Goal: Information Seeking & Learning: Check status

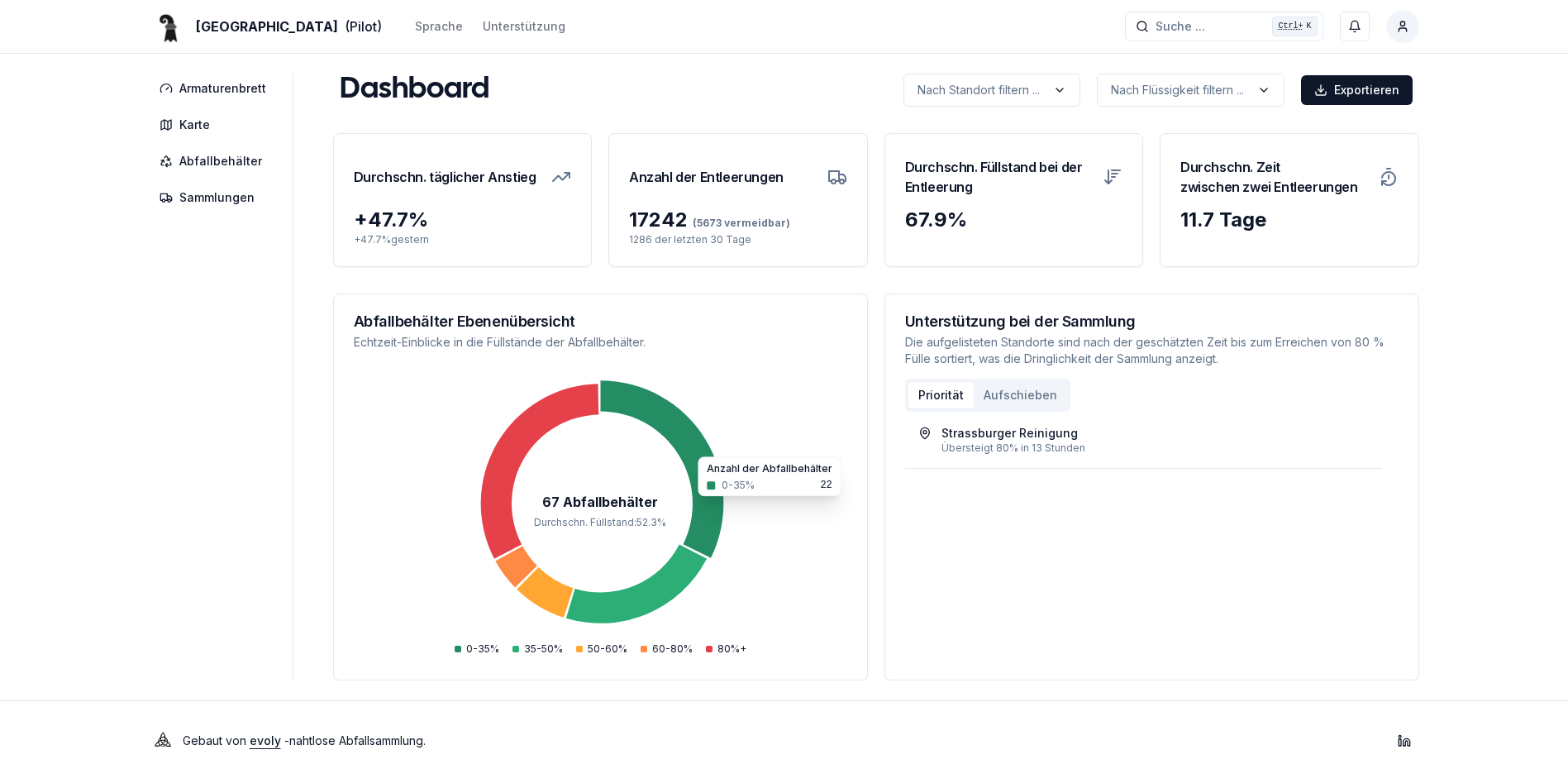
click at [386, 368] on div "Abfallbehälter Ebenenübersicht Echtzeit-Einblicke in die Füllstände der Abfallb…" at bounding box center [600, 332] width 533 height 76
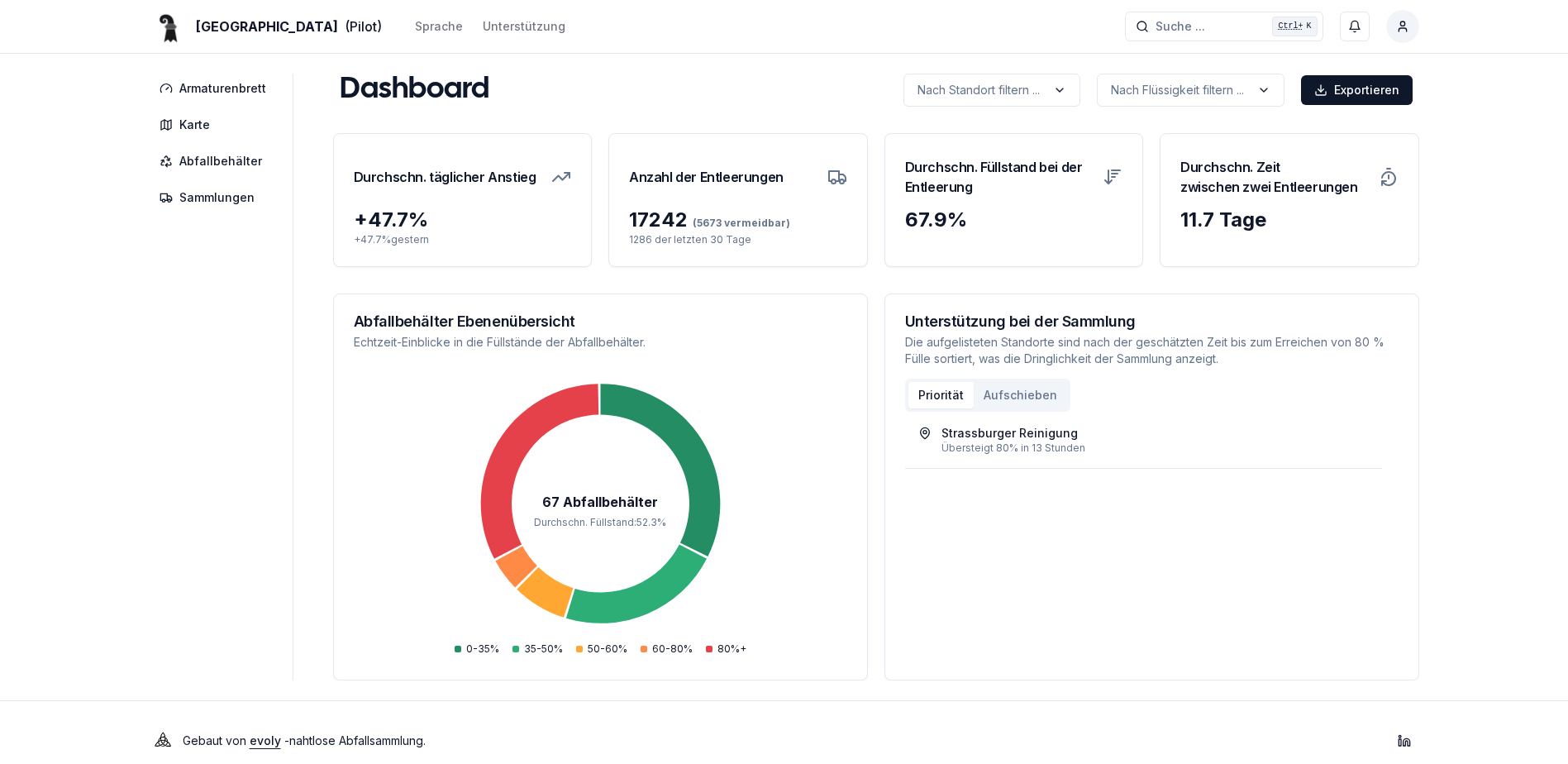
click at [602, 447] on icon "67 Abfallbehälter Durchschn. Füllstand : 52.3 %" at bounding box center [600, 515] width 494 height 289
click at [217, 168] on span "Abfallbehälter" at bounding box center [221, 160] width 82 height 16
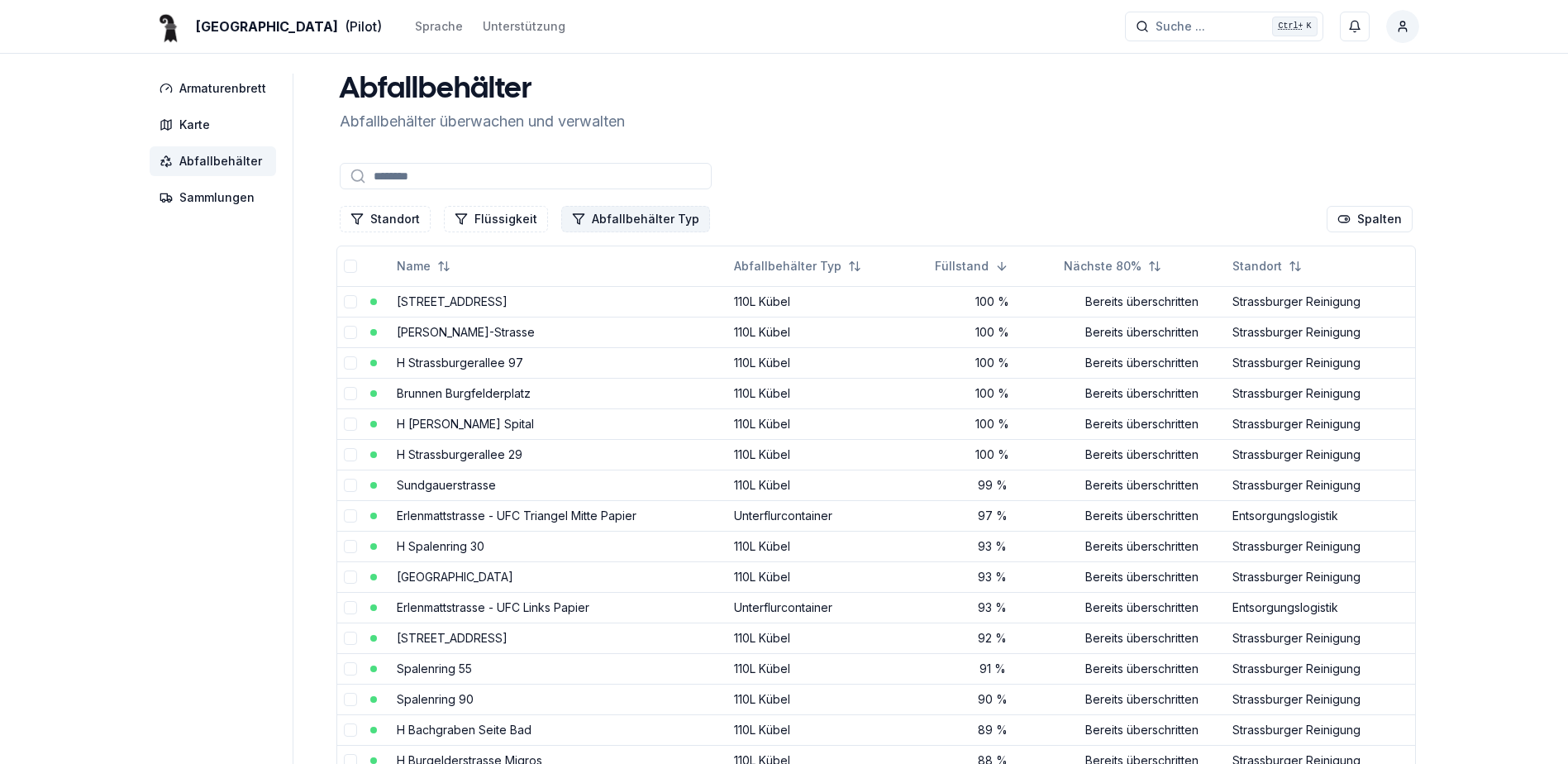
click at [602, 218] on button "Abfallbehälter Typ" at bounding box center [635, 220] width 149 height 27
click at [571, 293] on div "Suggestions" at bounding box center [571, 290] width 13 height 13
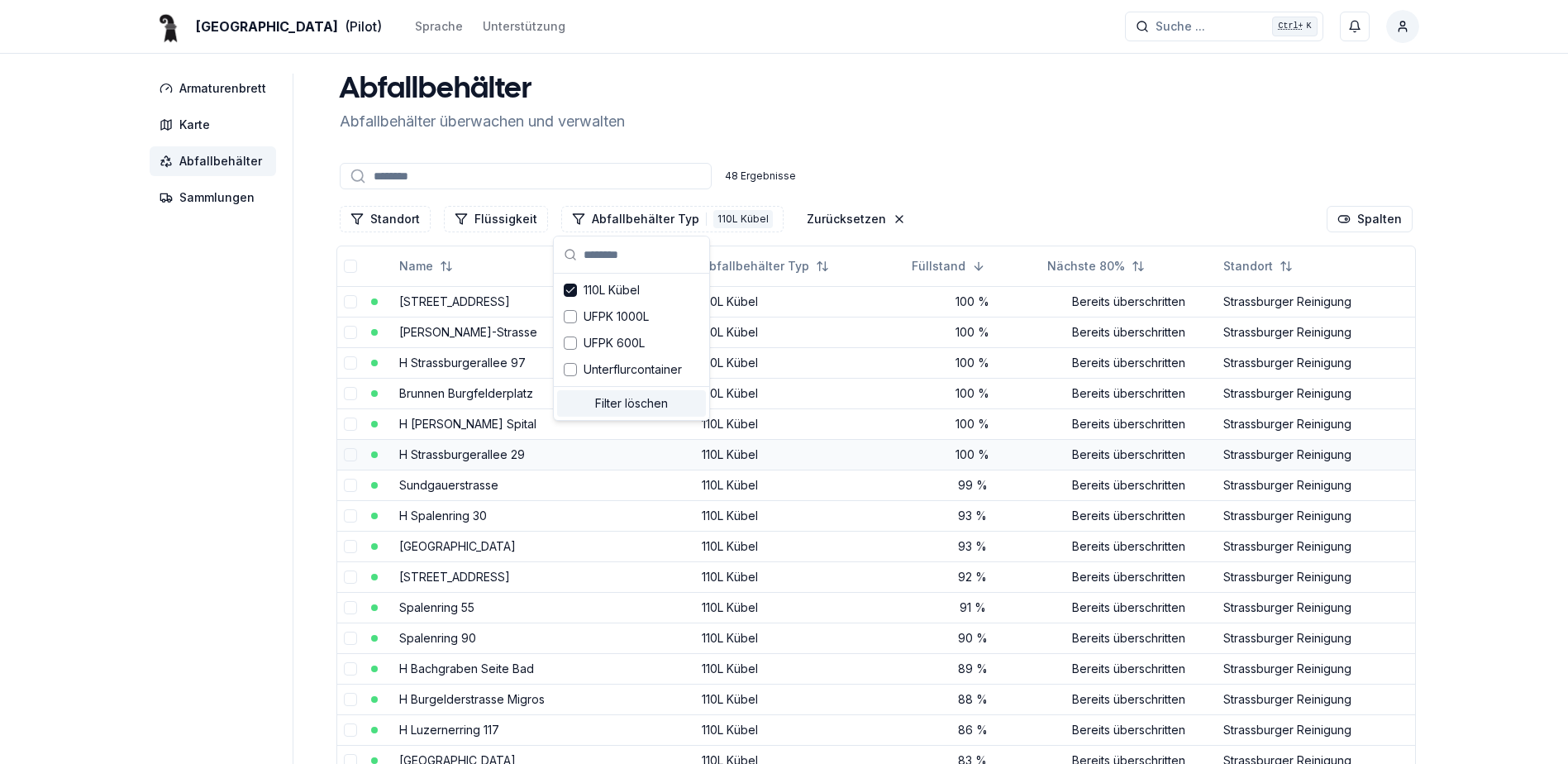
click at [612, 453] on td "H Strassburgerallee 29" at bounding box center [544, 454] width 303 height 31
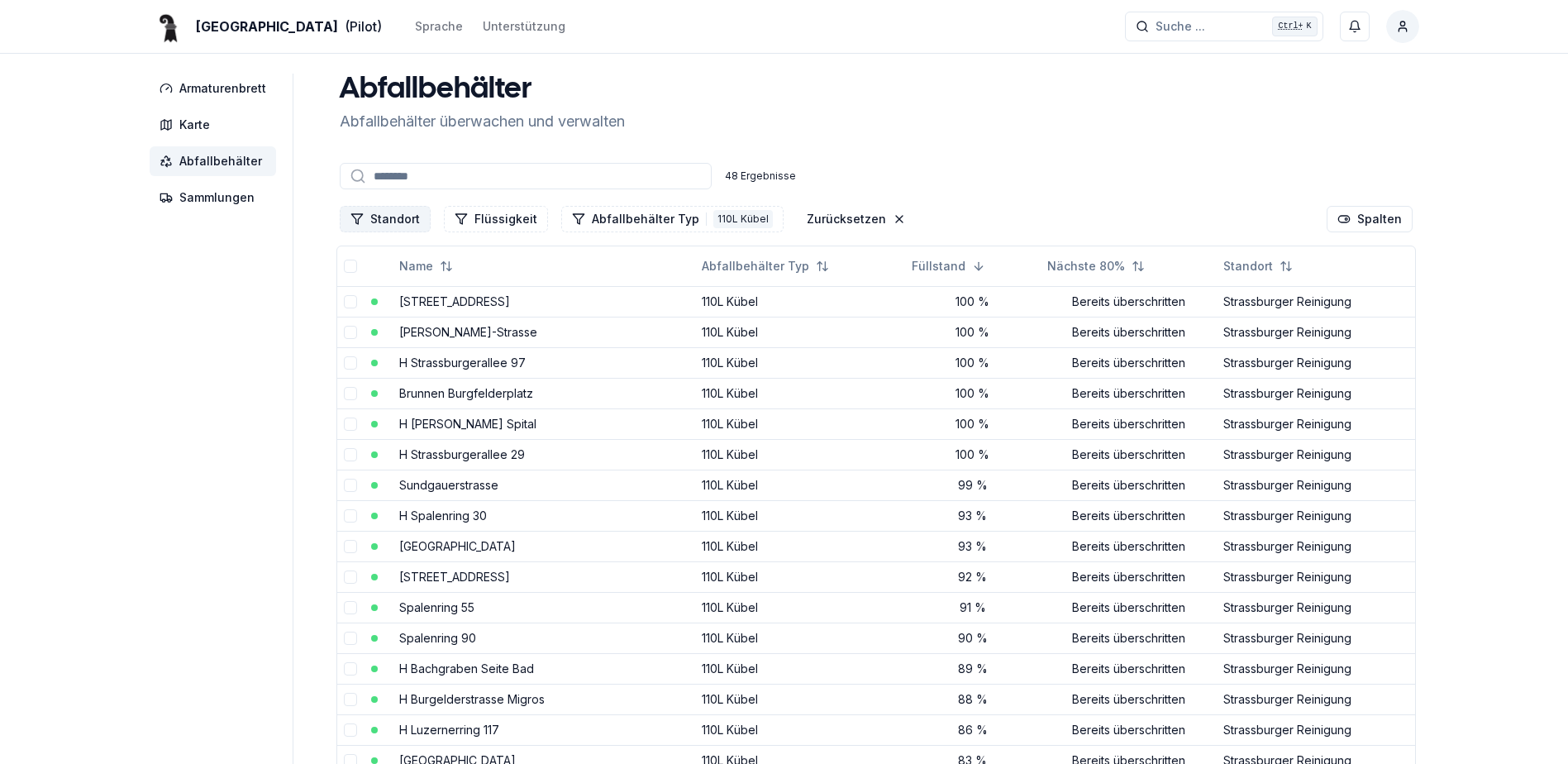
click at [407, 220] on button "Standort" at bounding box center [385, 220] width 91 height 27
click at [361, 368] on div "Suggestions" at bounding box center [355, 369] width 13 height 13
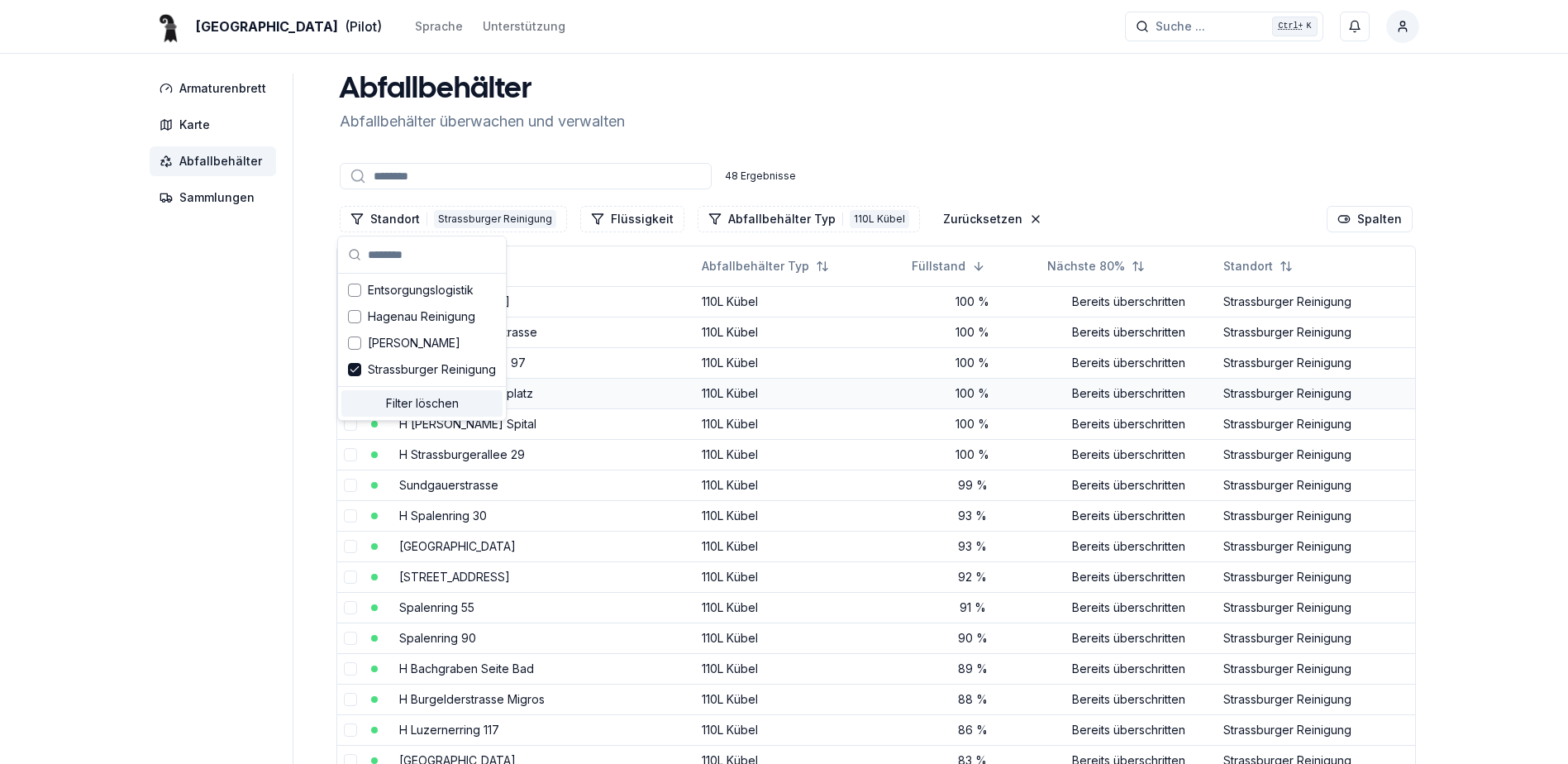
click at [593, 383] on td "Brunnen Burgfelderplatz" at bounding box center [544, 393] width 303 height 31
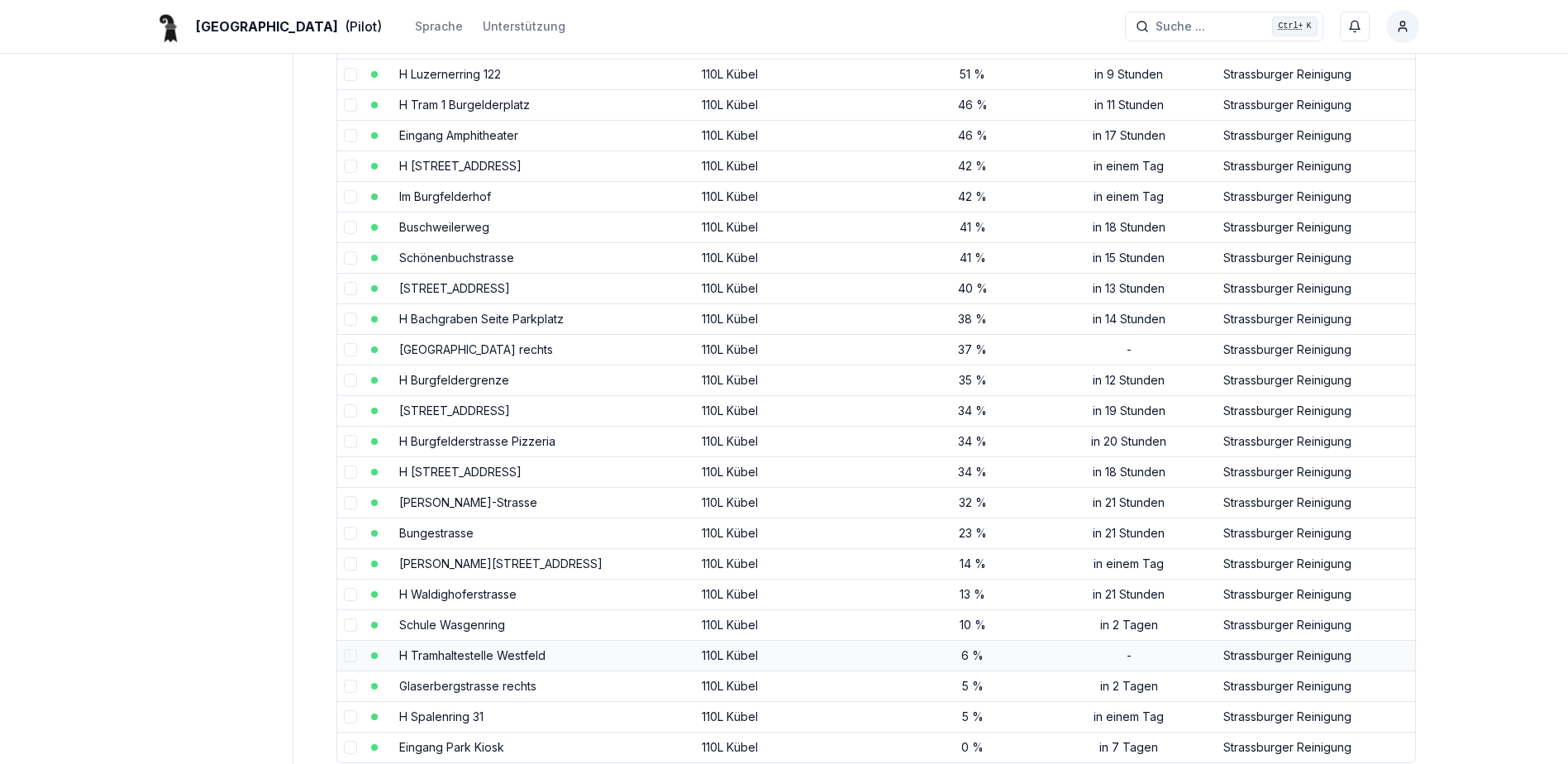
scroll to position [1075, 0]
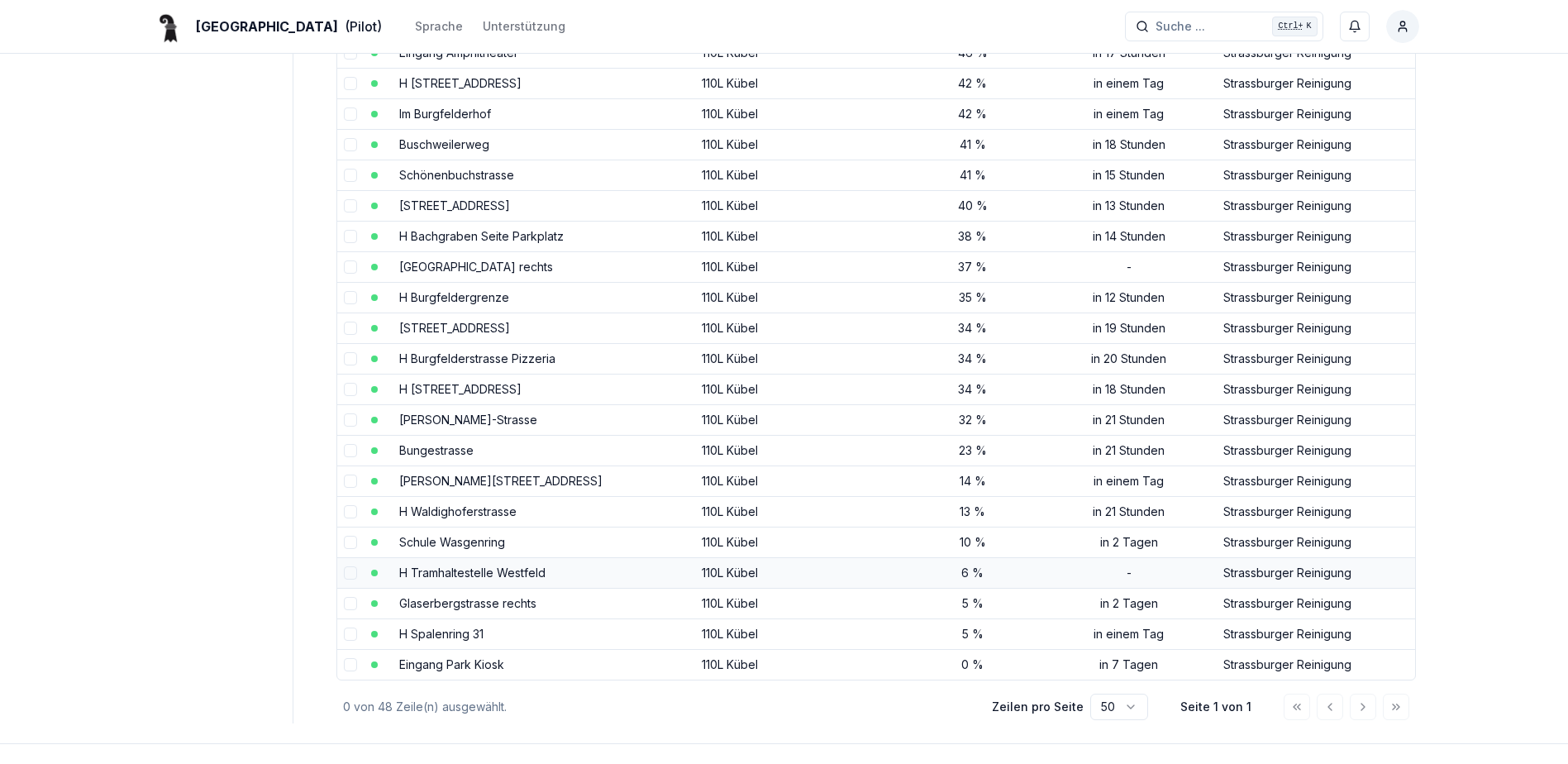
click at [470, 572] on link "H Tramhaltestelle Westfeld" at bounding box center [472, 572] width 147 height 14
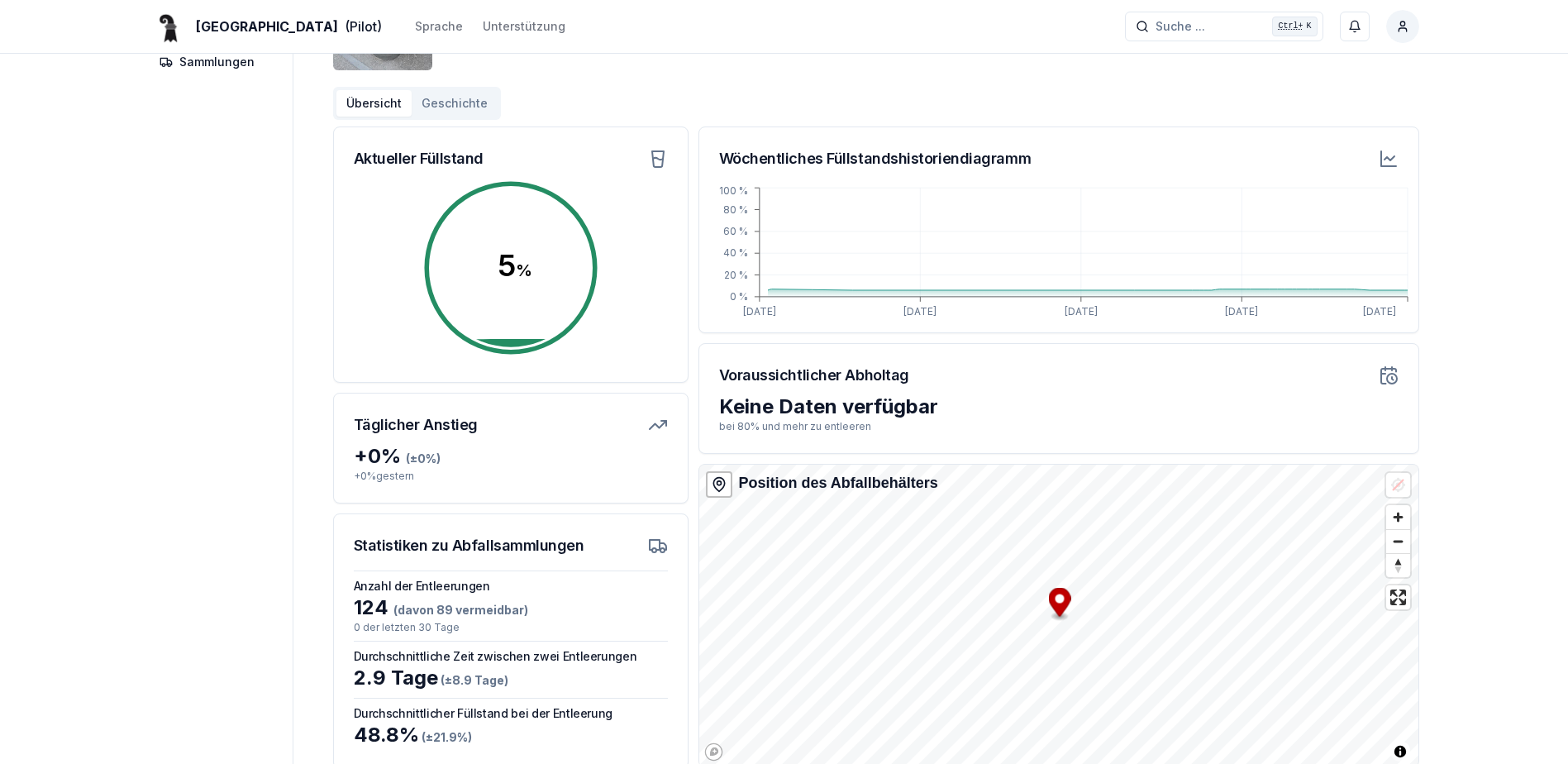
scroll to position [165, 0]
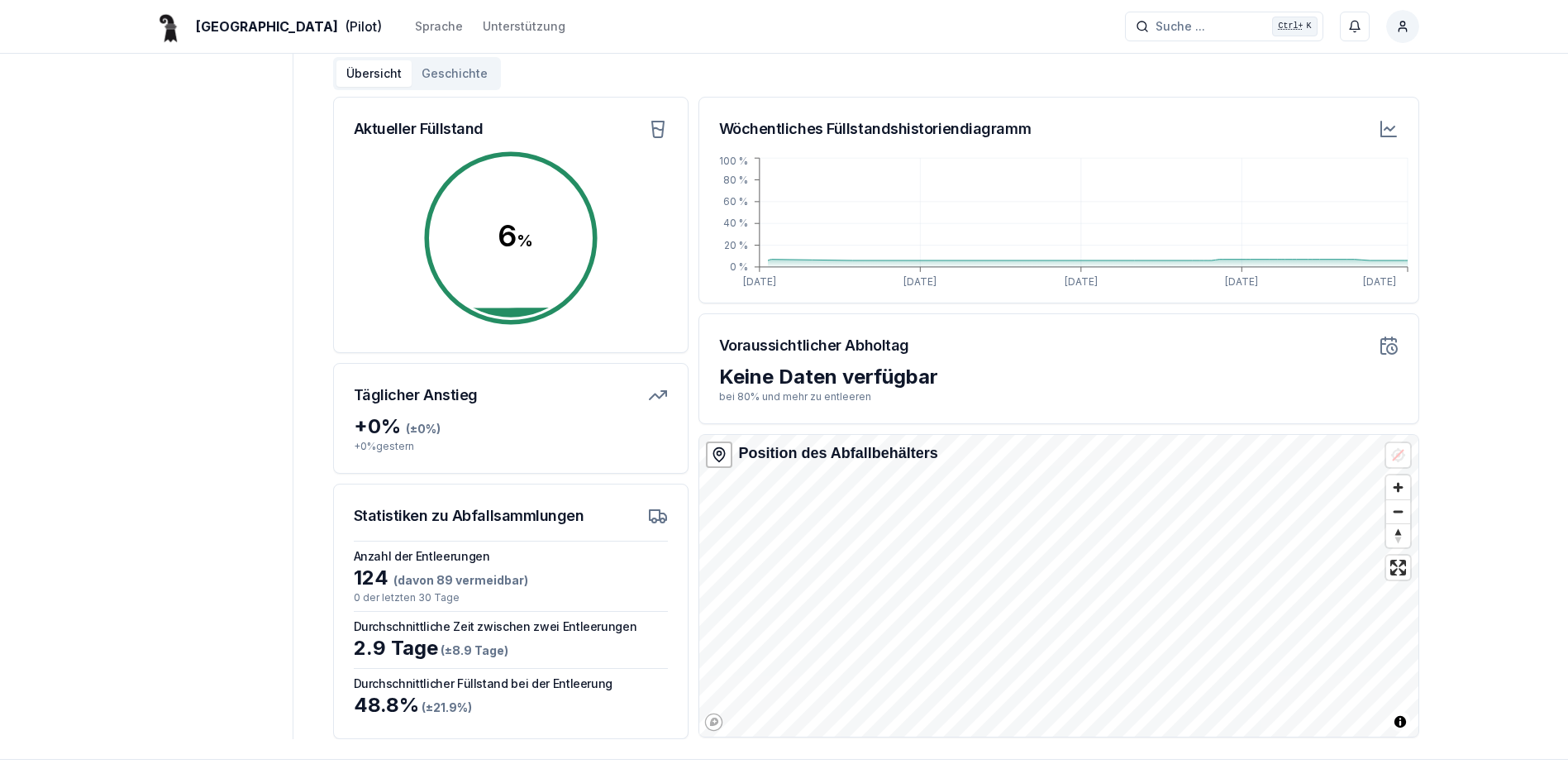
click at [1165, 763] on html "Basel (Pilot) Sprache Unterstützung Suche ... Suche ... Ctrl+ K Osmon Llolluni …" at bounding box center [784, 336] width 1568 height 1004
click at [1309, 738] on div "Wöchentliches Füllstandshistoriendiagramm [DATE] [DATE] [DATE] [DATE] [DATE] 0 …" at bounding box center [1059, 418] width 721 height 642
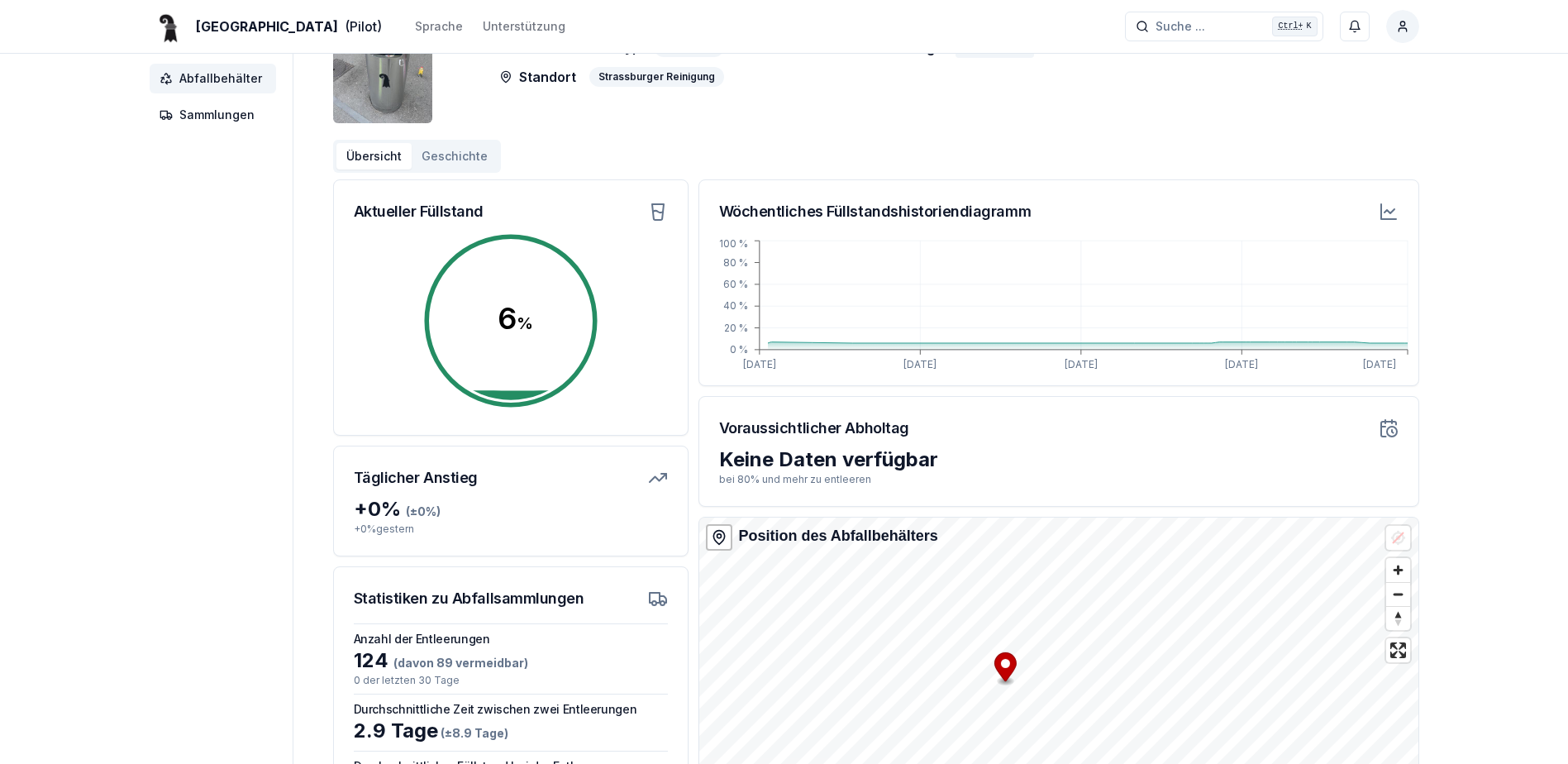
scroll to position [75, 0]
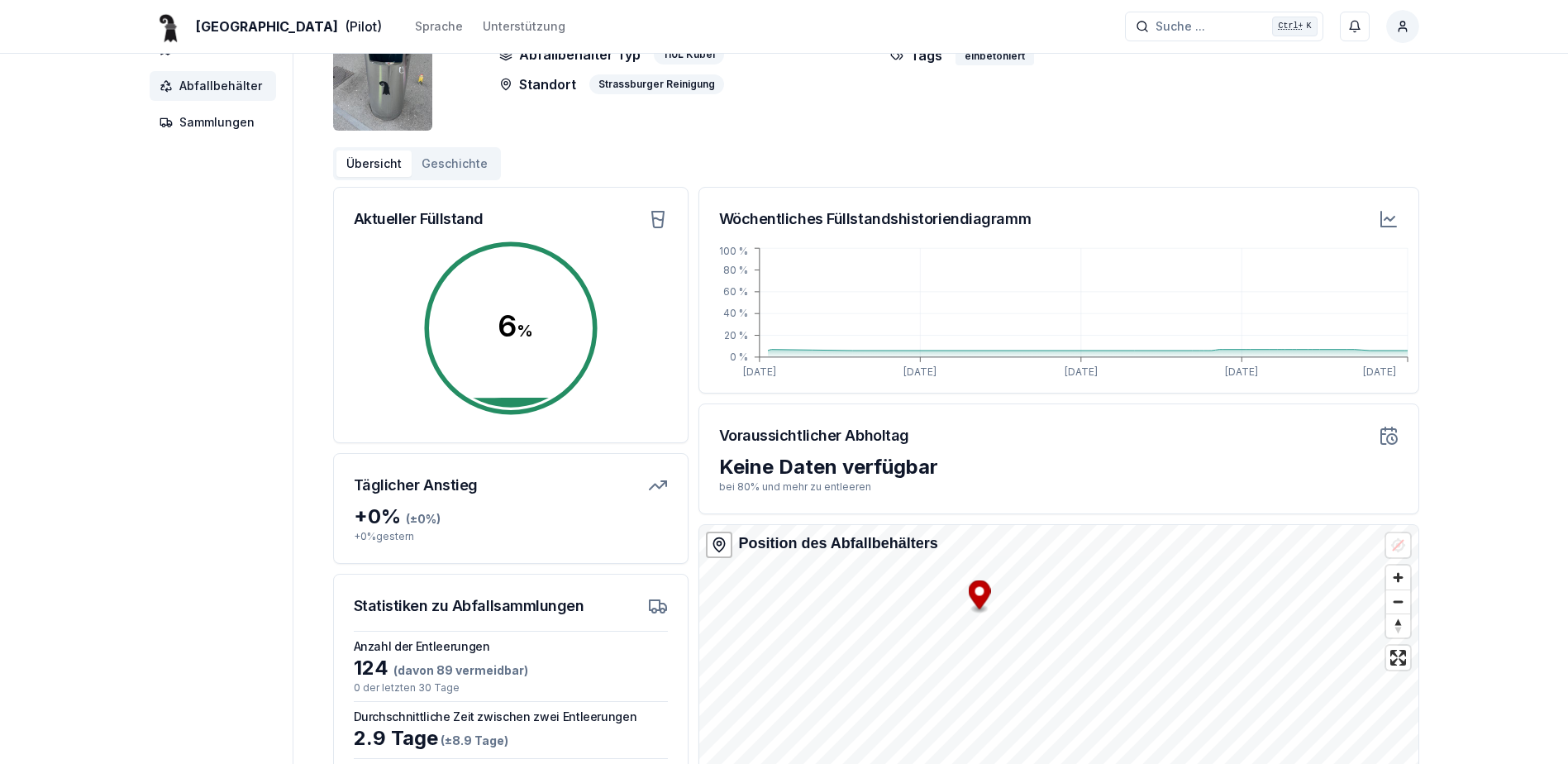
click at [1537, 620] on div "Basel (Pilot) Sprache Unterstützung Suche ... Suche ... Ctrl+ K Osmon Llolluni …" at bounding box center [784, 427] width 1568 height 1004
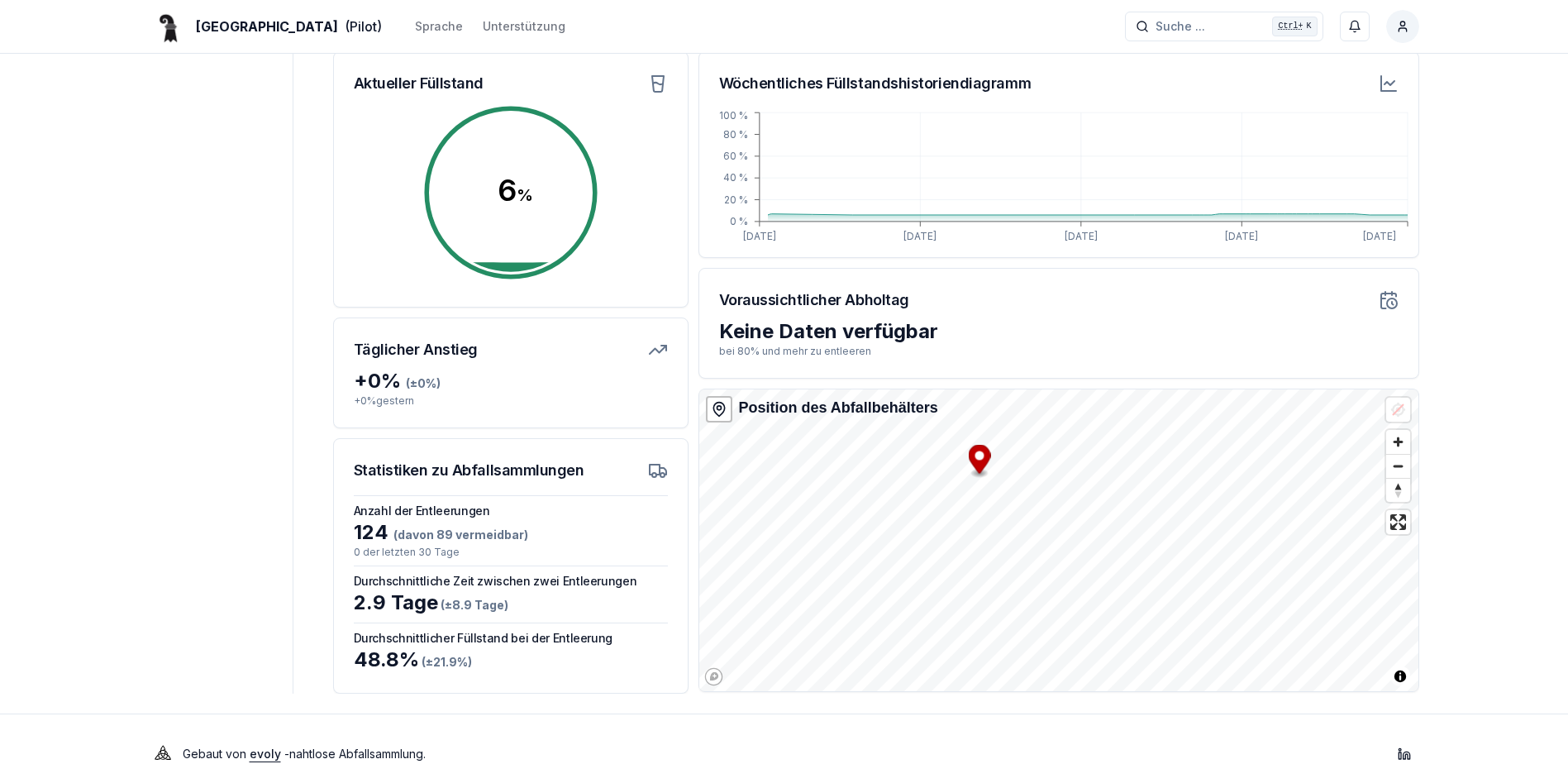
scroll to position [241, 0]
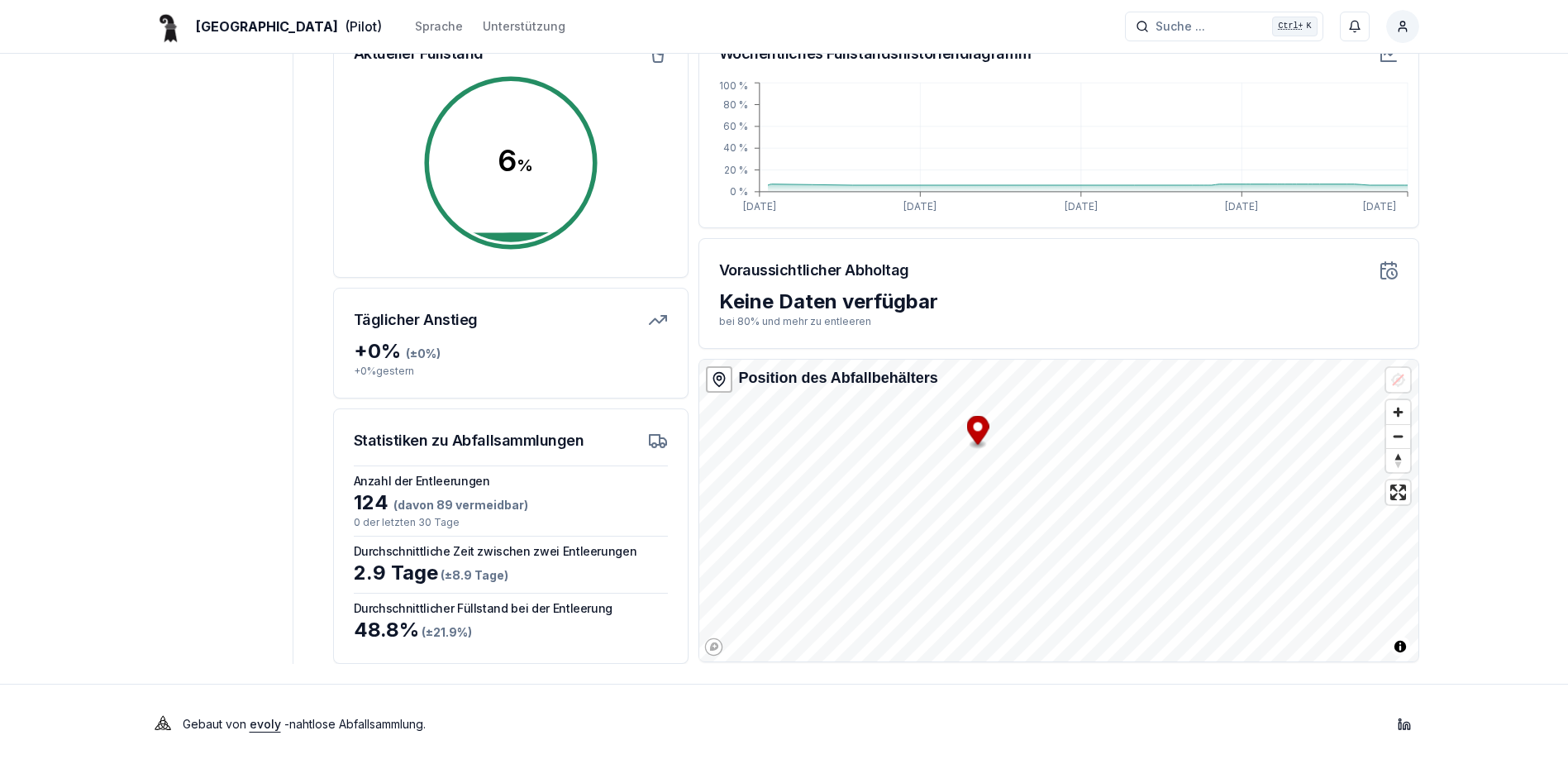
drag, startPoint x: 1498, startPoint y: 457, endPoint x: 1501, endPoint y: 532, distance: 75.1
click at [1501, 532] on div "Basel (Pilot) Sprache Unterstützung Suche ... Suche ... Ctrl+ K Osmon Llolluni …" at bounding box center [784, 261] width 1568 height 1004
